Goal: Information Seeking & Learning: Learn about a topic

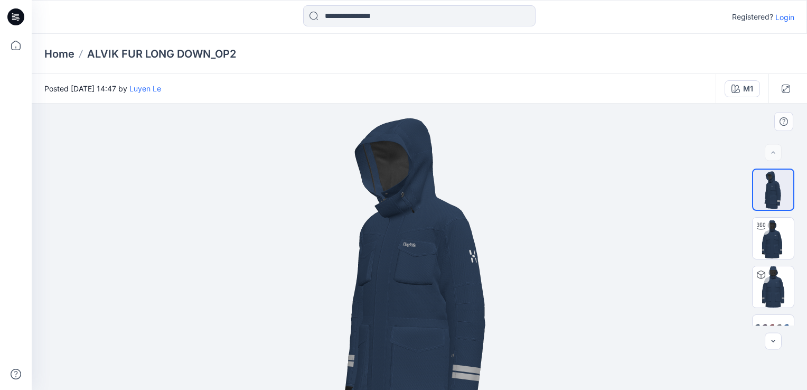
drag, startPoint x: 415, startPoint y: 212, endPoint x: 412, endPoint y: 233, distance: 21.9
click at [412, 233] on img at bounding box center [419, 274] width 343 height 343
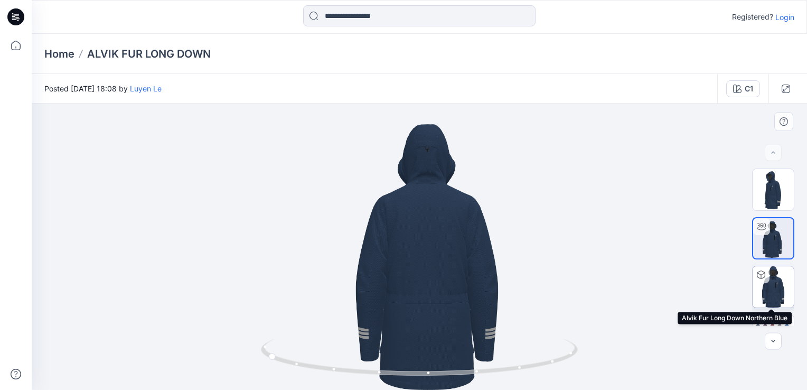
click at [758, 290] on img at bounding box center [772, 286] width 41 height 41
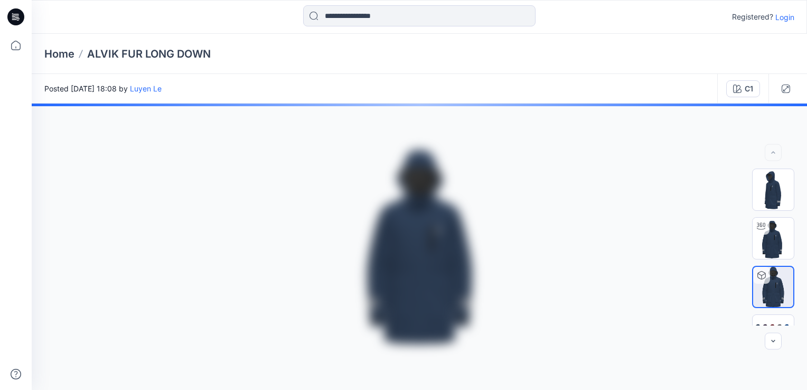
click at [773, 238] on img at bounding box center [772, 237] width 41 height 41
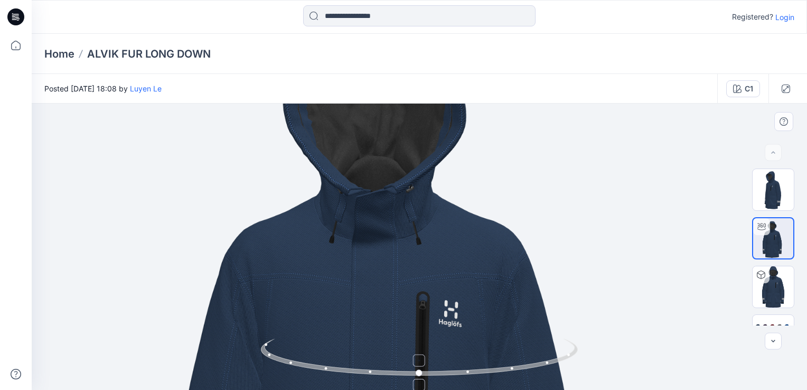
drag, startPoint x: 462, startPoint y: 236, endPoint x: 440, endPoint y: 346, distance: 112.5
click at [440, 346] on div at bounding box center [419, 246] width 775 height 286
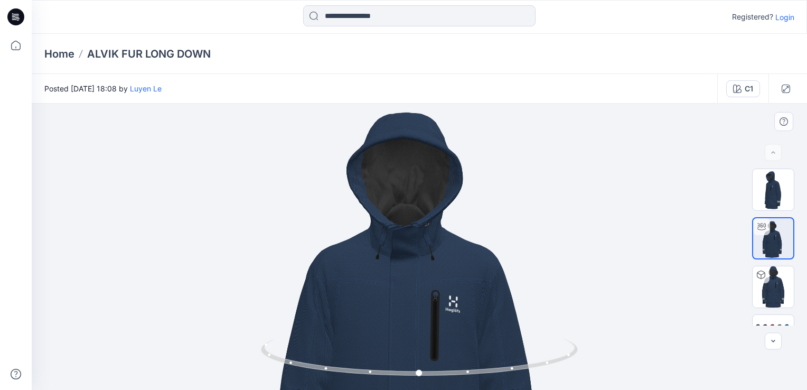
drag, startPoint x: 466, startPoint y: 197, endPoint x: 469, endPoint y: 224, distance: 27.1
click at [469, 224] on img at bounding box center [419, 337] width 529 height 529
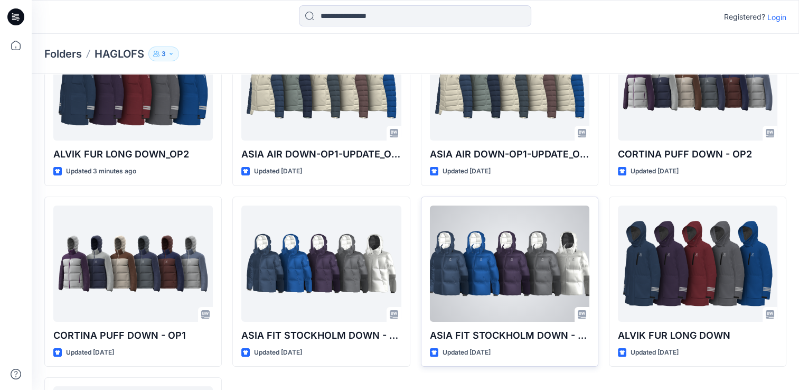
scroll to position [106, 0]
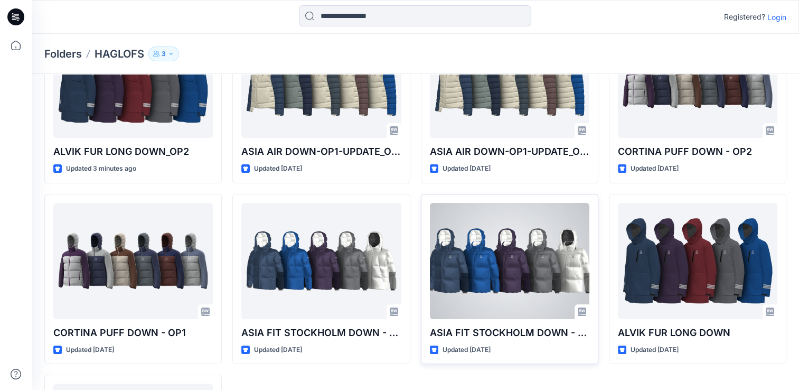
click at [487, 261] on div at bounding box center [509, 261] width 159 height 116
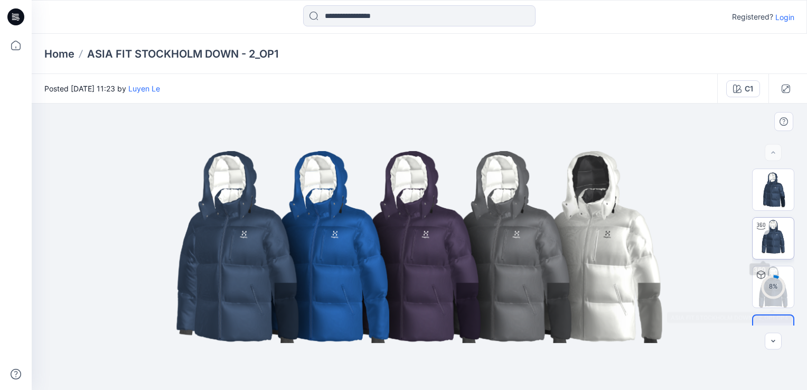
click at [773, 236] on img at bounding box center [772, 237] width 41 height 41
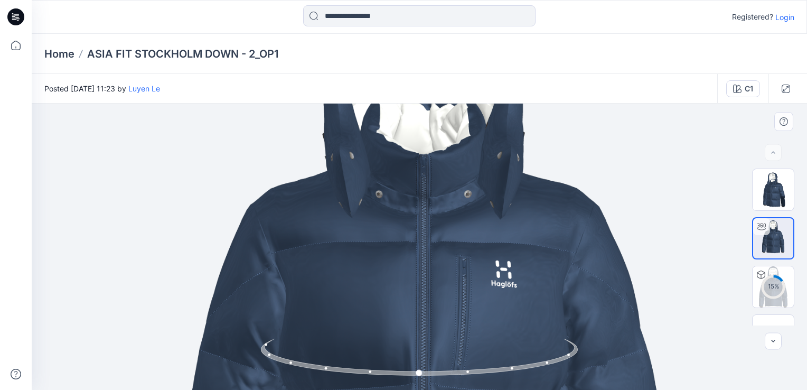
drag, startPoint x: 444, startPoint y: 142, endPoint x: 434, endPoint y: 289, distance: 147.6
click at [434, 289] on img at bounding box center [423, 353] width 893 height 893
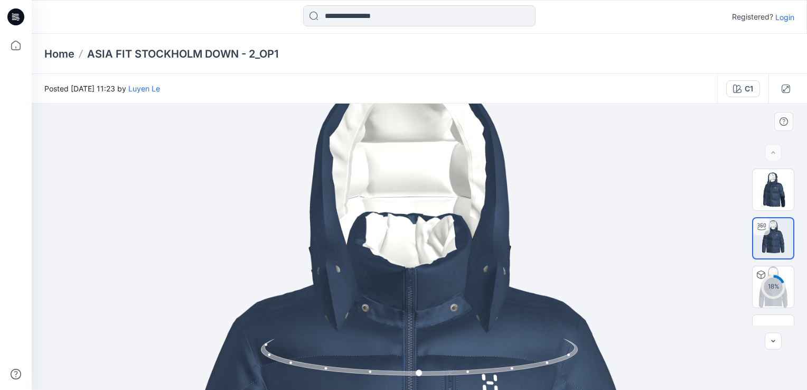
drag, startPoint x: 433, startPoint y: 151, endPoint x: 433, endPoint y: 224, distance: 72.8
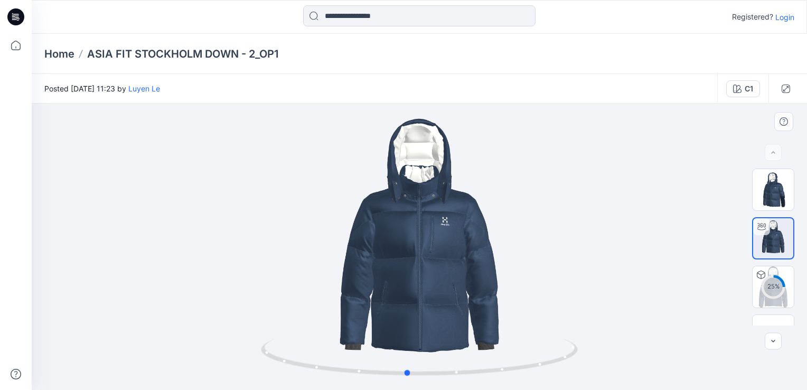
drag, startPoint x: 431, startPoint y: 321, endPoint x: 430, endPoint y: 247, distance: 75.0
click at [419, 245] on div at bounding box center [419, 246] width 775 height 286
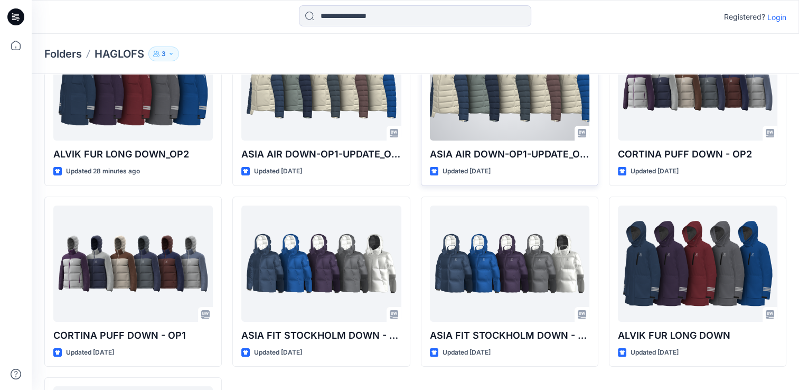
scroll to position [106, 0]
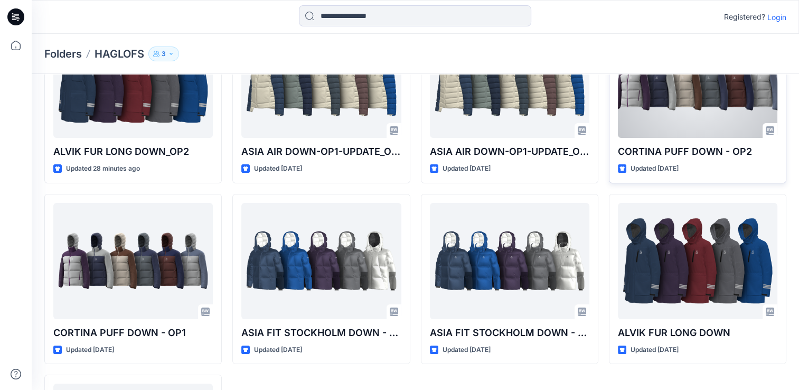
click at [657, 126] on div at bounding box center [697, 80] width 159 height 116
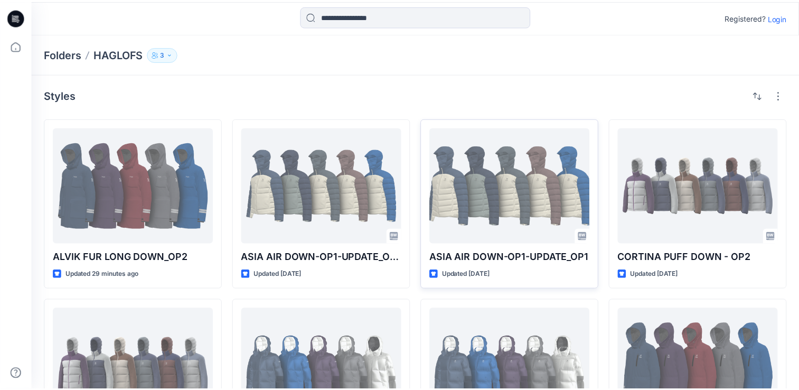
scroll to position [106, 0]
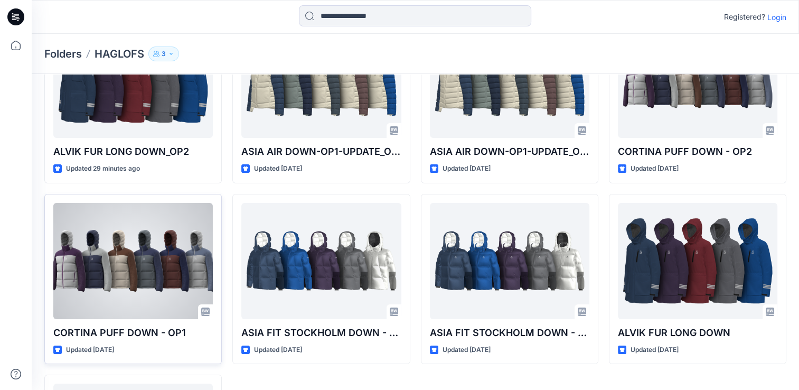
click at [113, 297] on div at bounding box center [132, 261] width 159 height 116
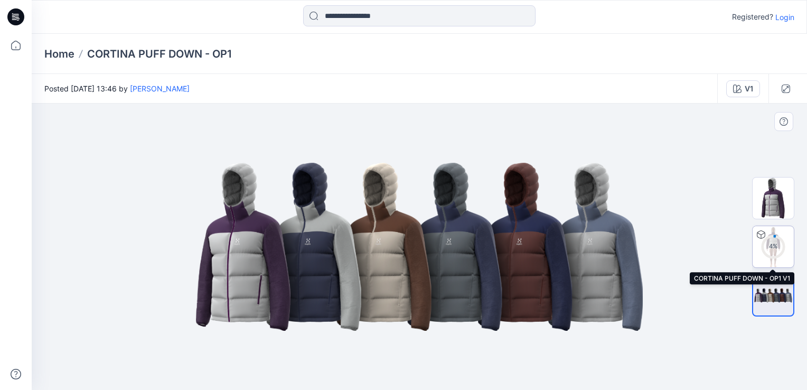
click at [780, 246] on div "4 %" at bounding box center [772, 246] width 25 height 9
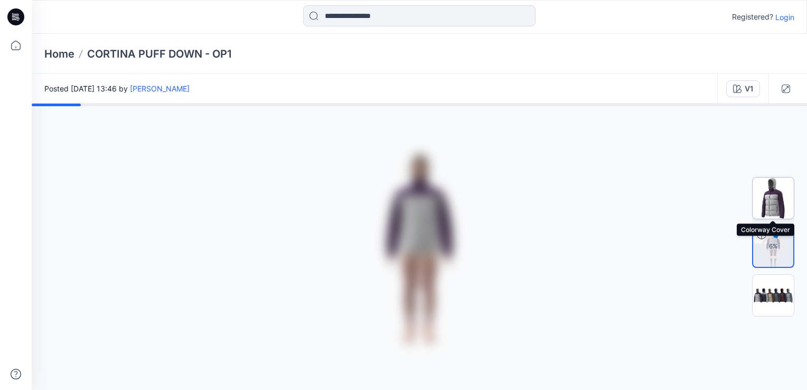
click at [781, 195] on img at bounding box center [772, 197] width 41 height 41
